Goal: Task Accomplishment & Management: Use online tool/utility

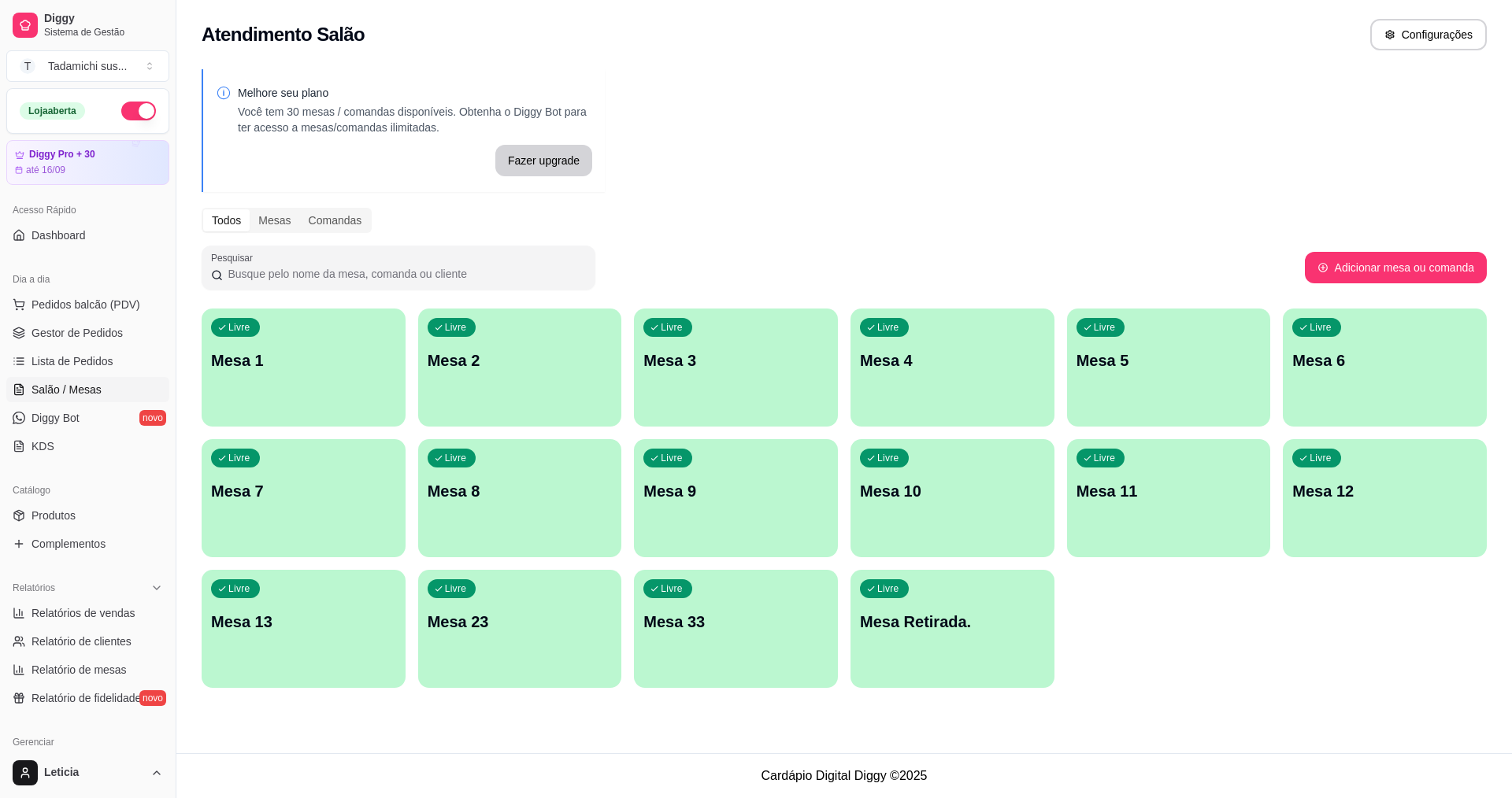
click at [97, 391] on span "Salão / Mesas" at bounding box center [66, 389] width 70 height 16
click at [58, 510] on span "Produtos" at bounding box center [53, 515] width 44 height 16
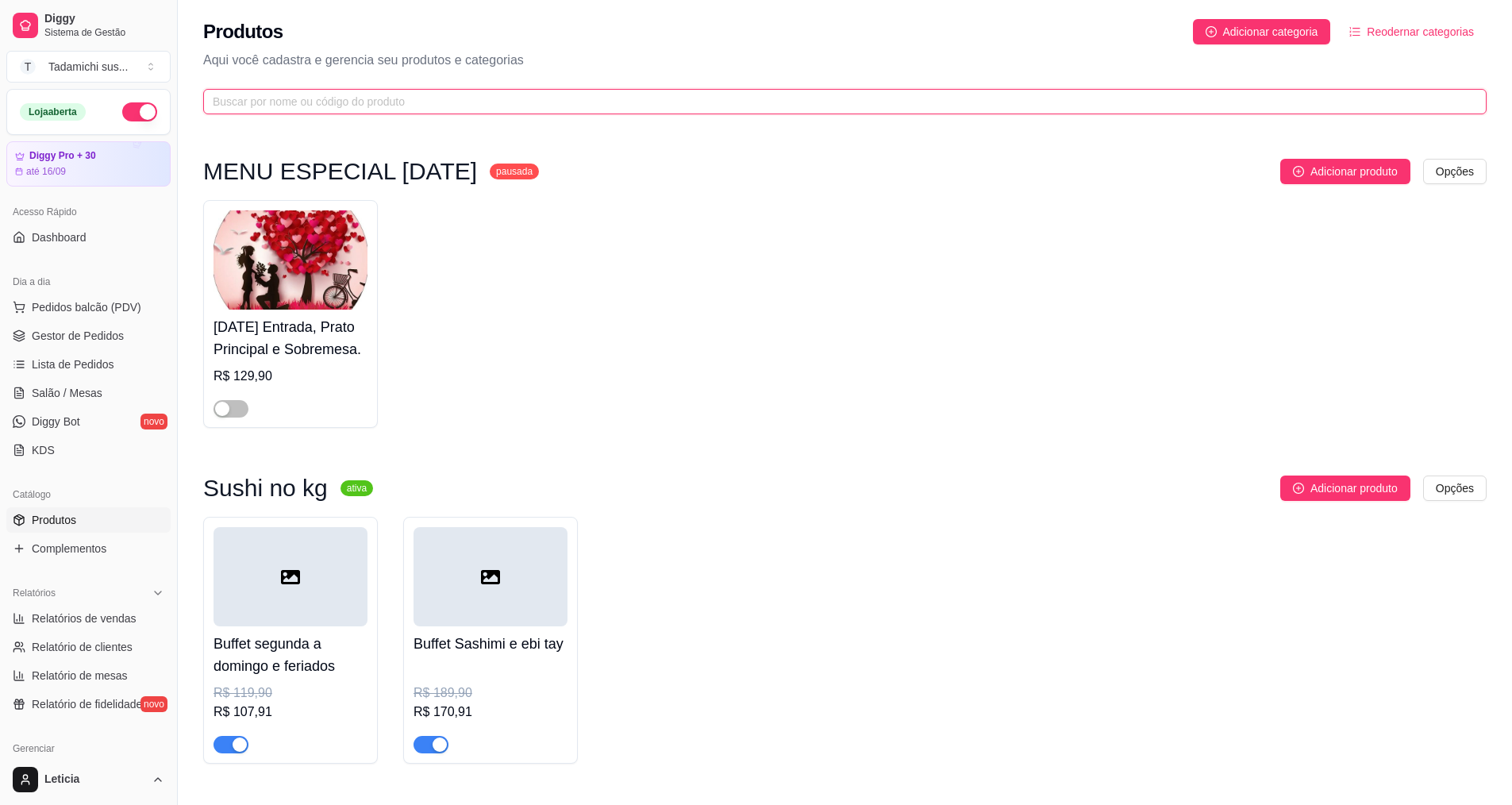
click at [322, 97] on input "text" at bounding box center [839, 102] width 1252 height 18
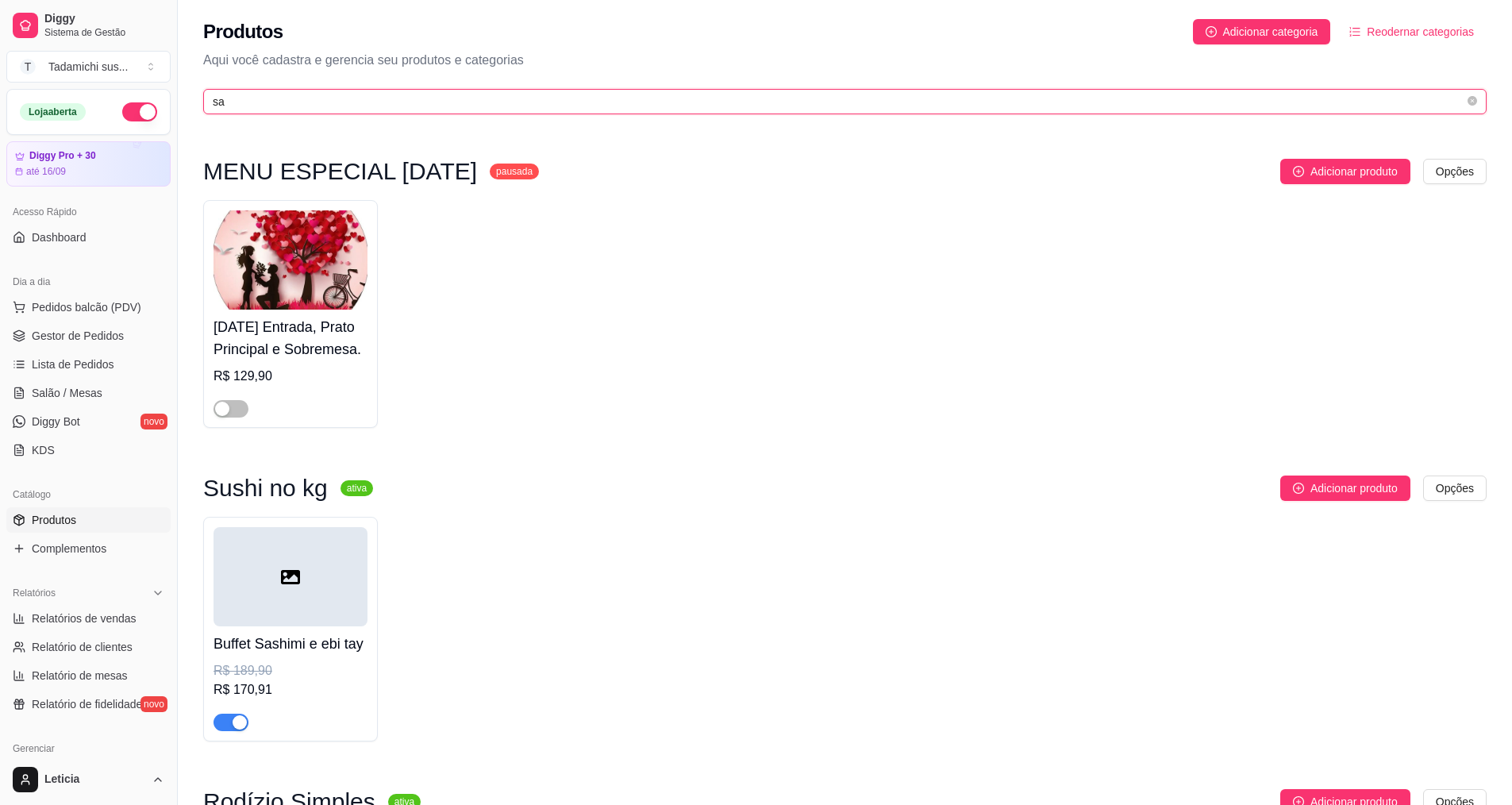
click at [270, 94] on input "sa" at bounding box center [839, 102] width 1252 height 18
type input "s"
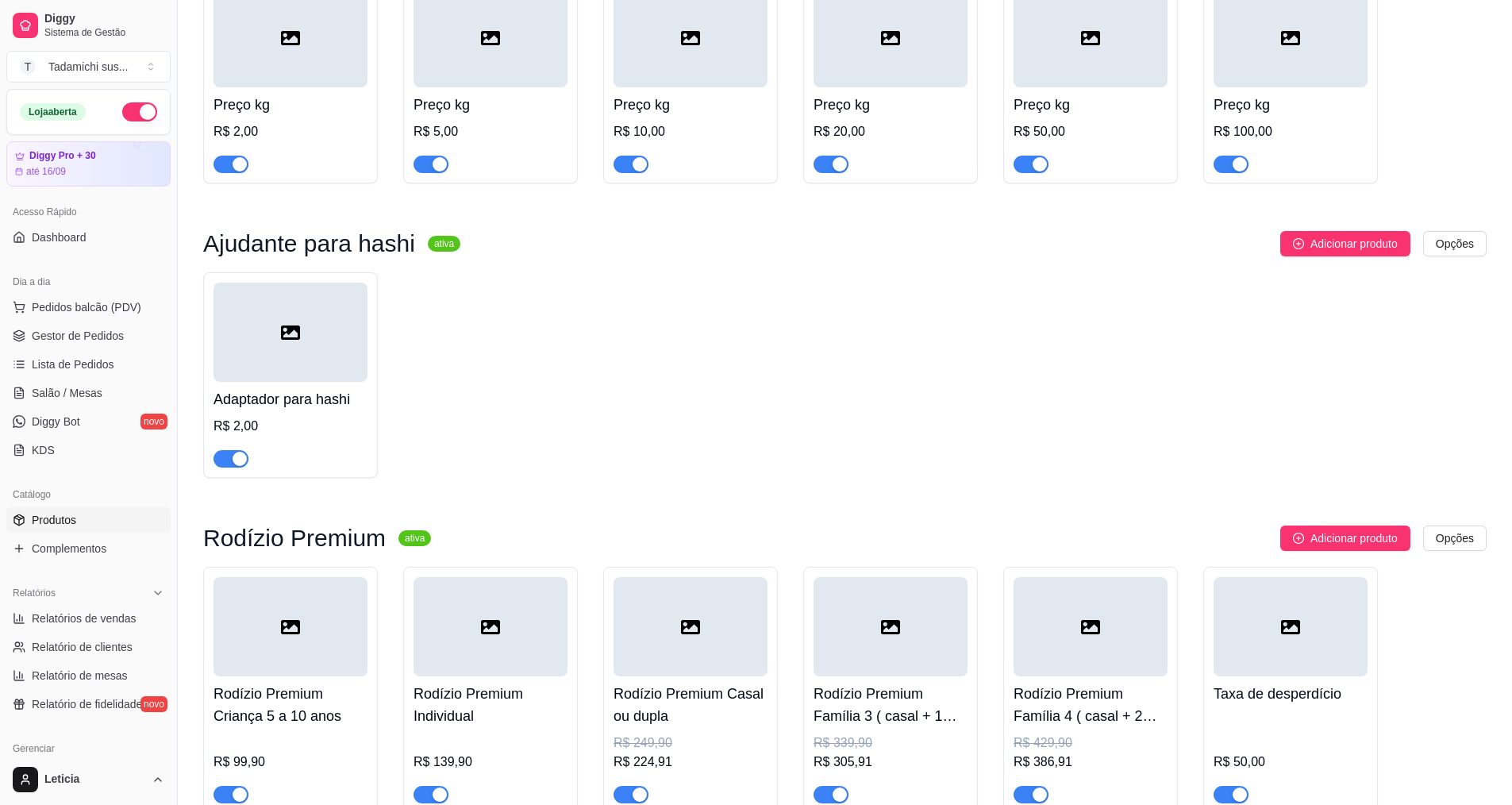
scroll to position [22343, 0]
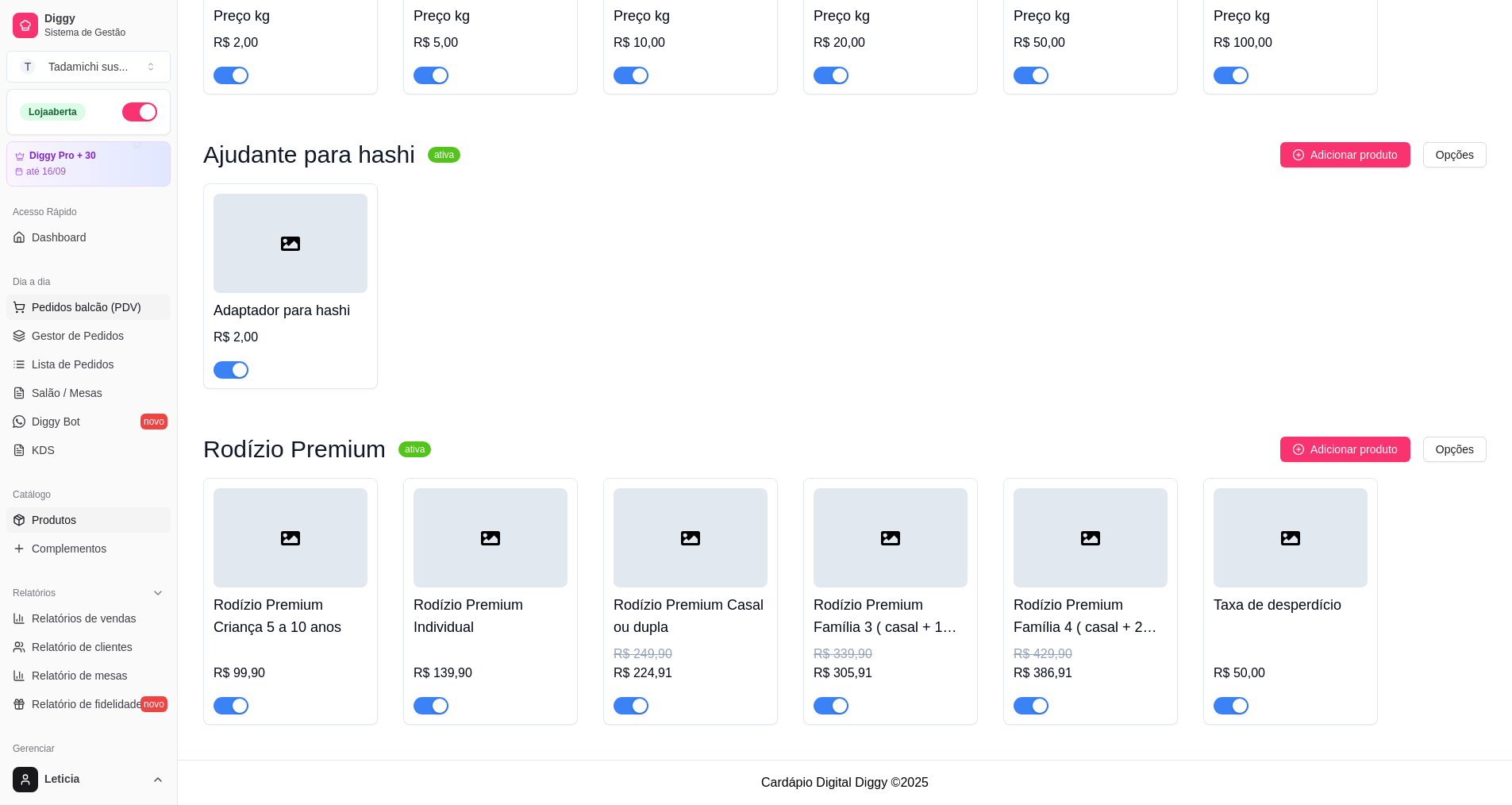
click at [83, 311] on span "Pedidos balcão (PDV)" at bounding box center [86, 307] width 109 height 16
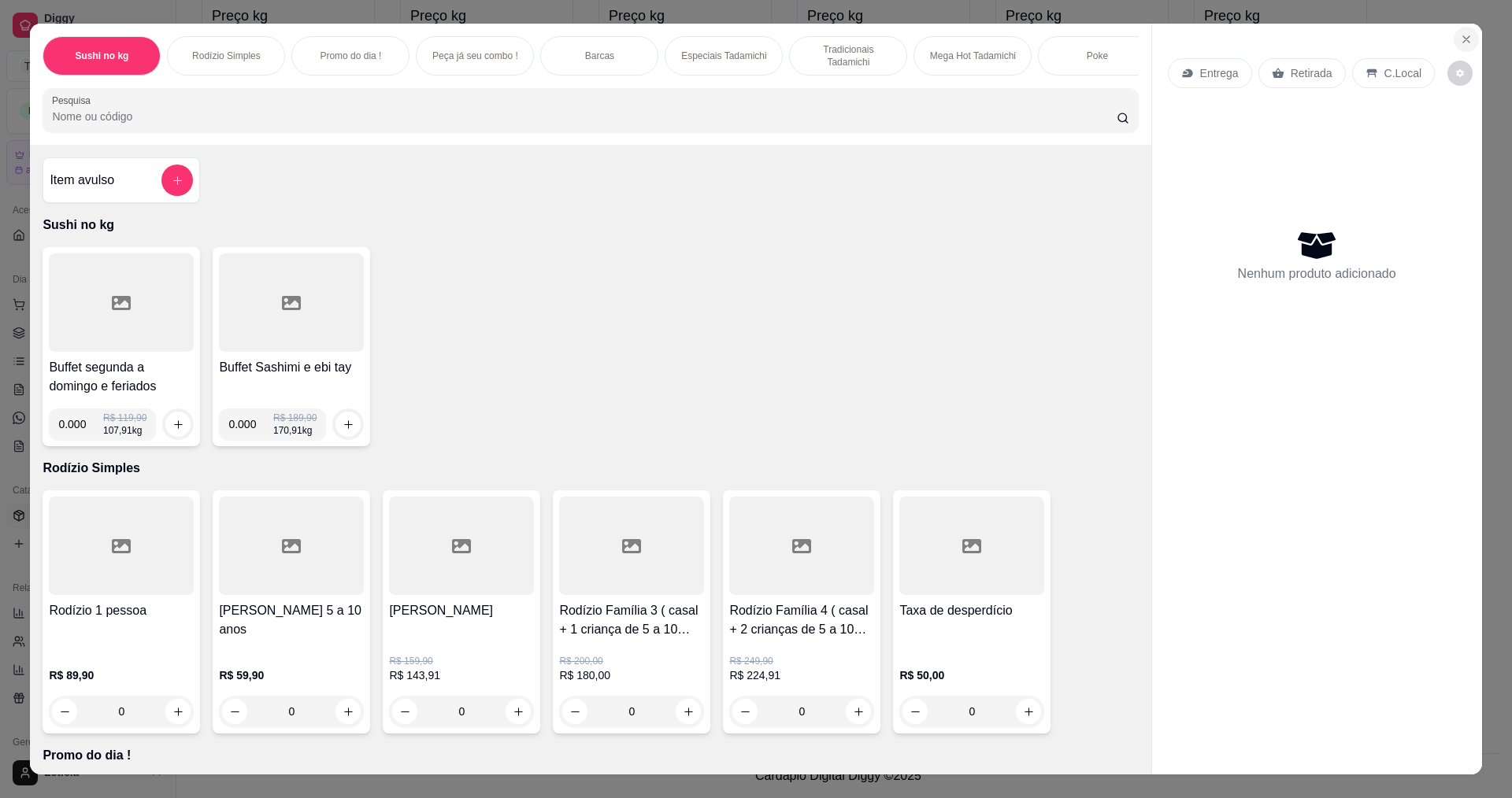
click at [1467, 38] on button "Close" at bounding box center [1467, 39] width 25 height 25
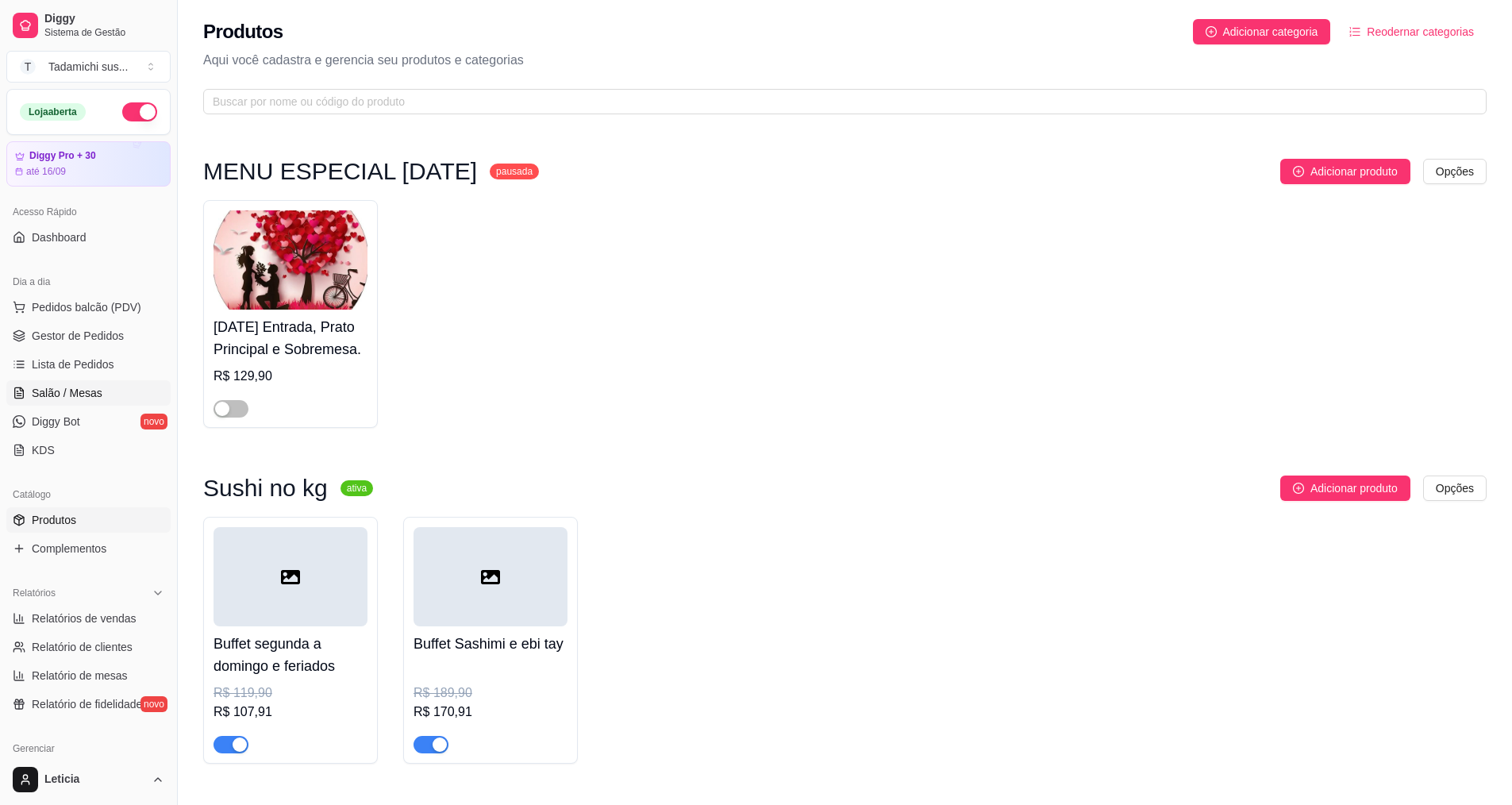
click at [34, 391] on span "Salão / Mesas" at bounding box center [66, 392] width 70 height 16
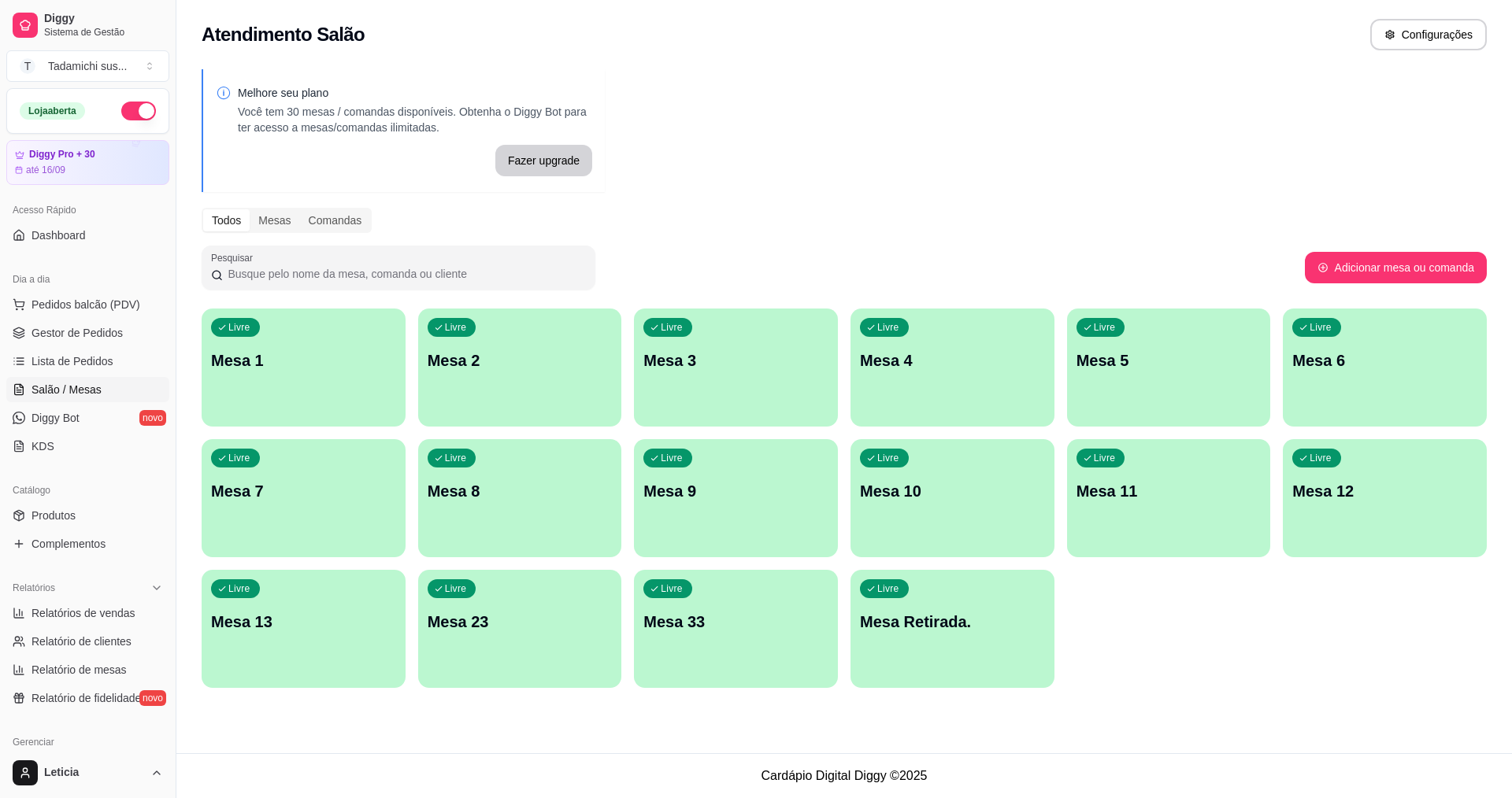
click at [1310, 480] on div "Livre Mesa 12" at bounding box center [1384, 489] width 204 height 99
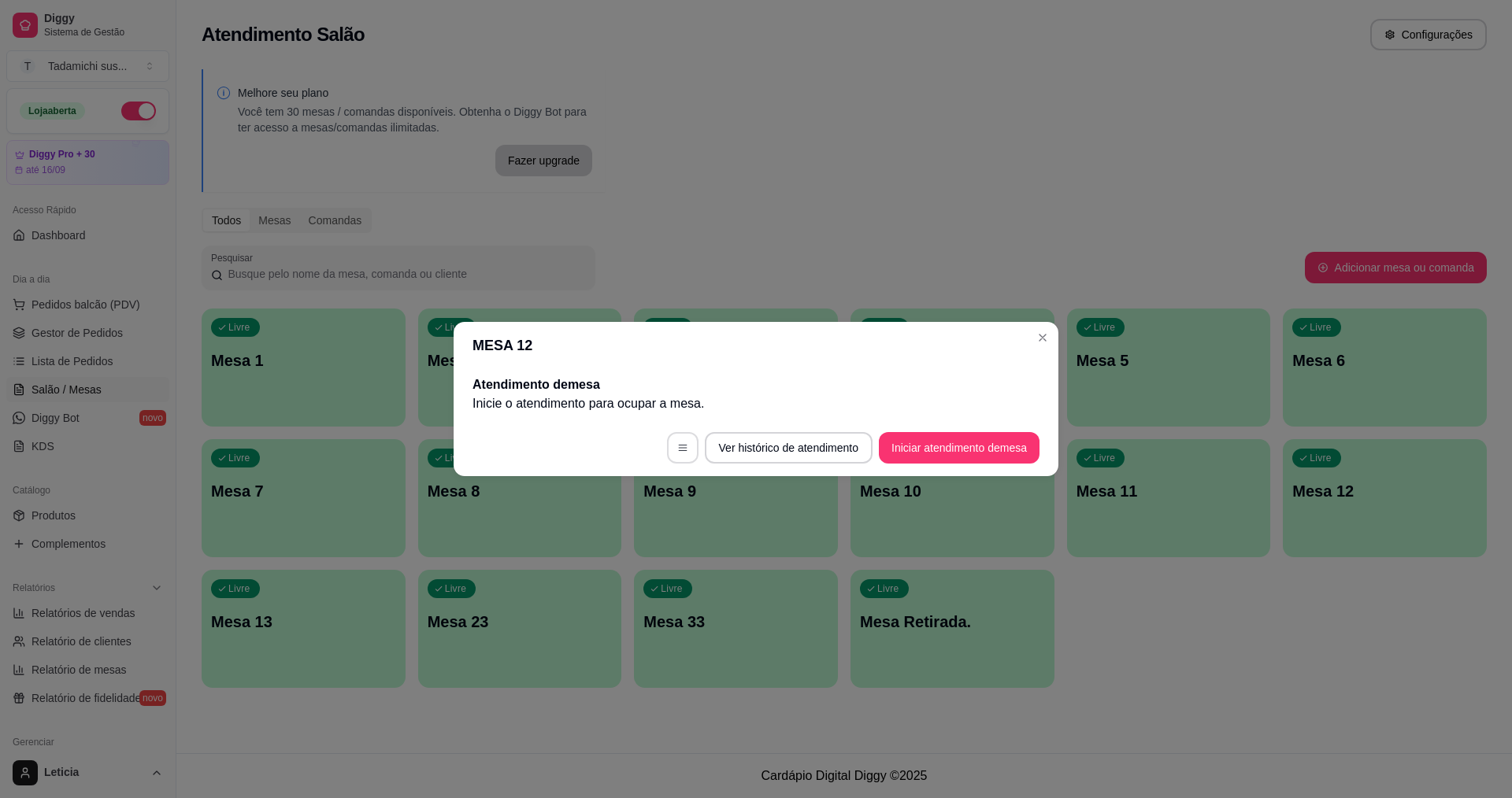
click at [682, 451] on icon "button" at bounding box center [682, 448] width 11 height 11
click at [983, 403] on p "Inicie o atendimento para ocupar a mesa ." at bounding box center [756, 403] width 567 height 18
click at [979, 446] on button "Iniciar atendimento de mesa" at bounding box center [959, 447] width 161 height 31
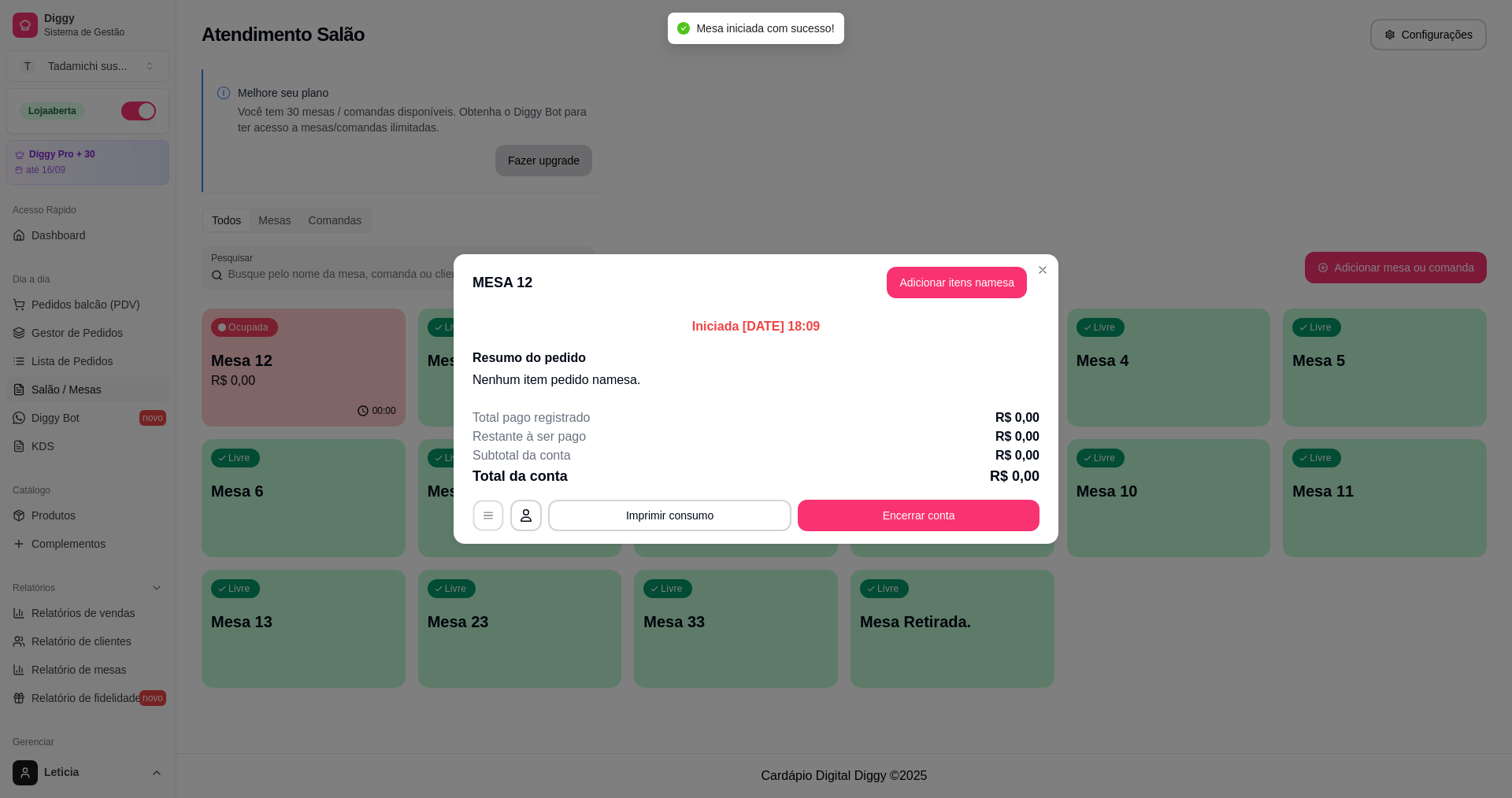
click at [488, 524] on button "button" at bounding box center [488, 516] width 31 height 31
